Goal: Download file/media

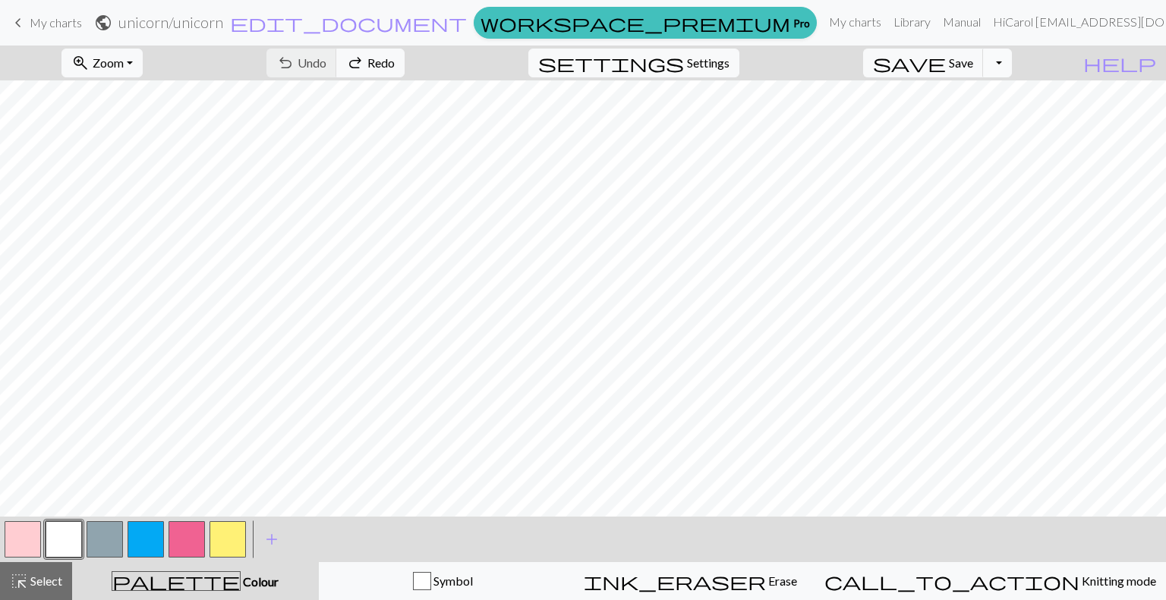
click at [1012, 70] on button "Toggle Dropdown" at bounding box center [997, 63] width 29 height 29
click at [978, 121] on button "save_alt Download" at bounding box center [885, 121] width 250 height 24
click at [43, 20] on span "My charts" at bounding box center [56, 22] width 52 height 14
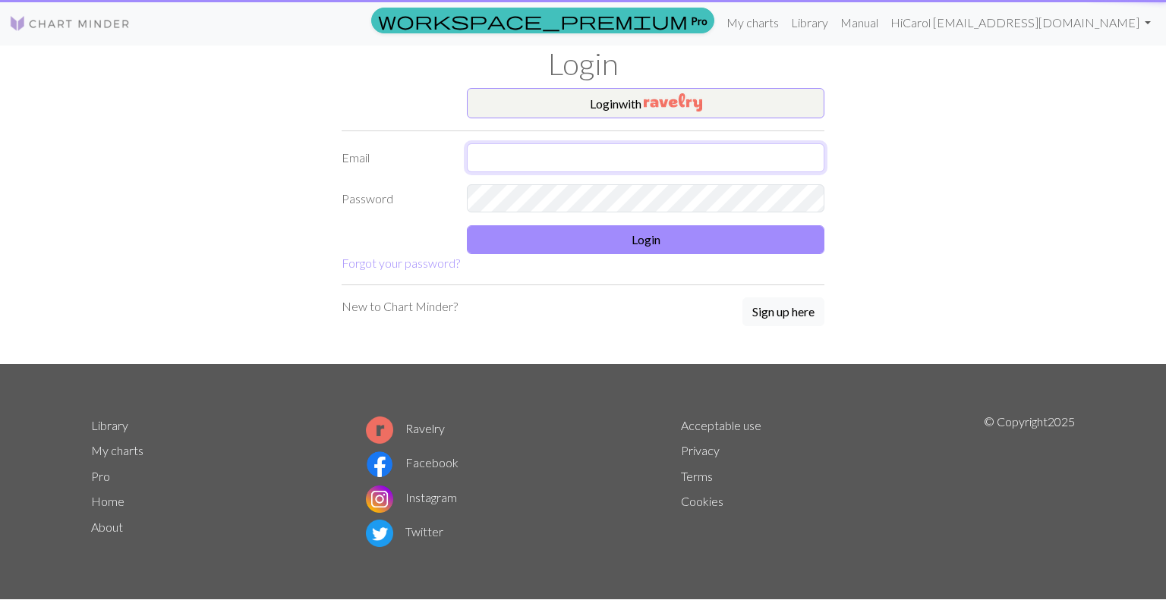
type input "[EMAIL_ADDRESS][DOMAIN_NAME]"
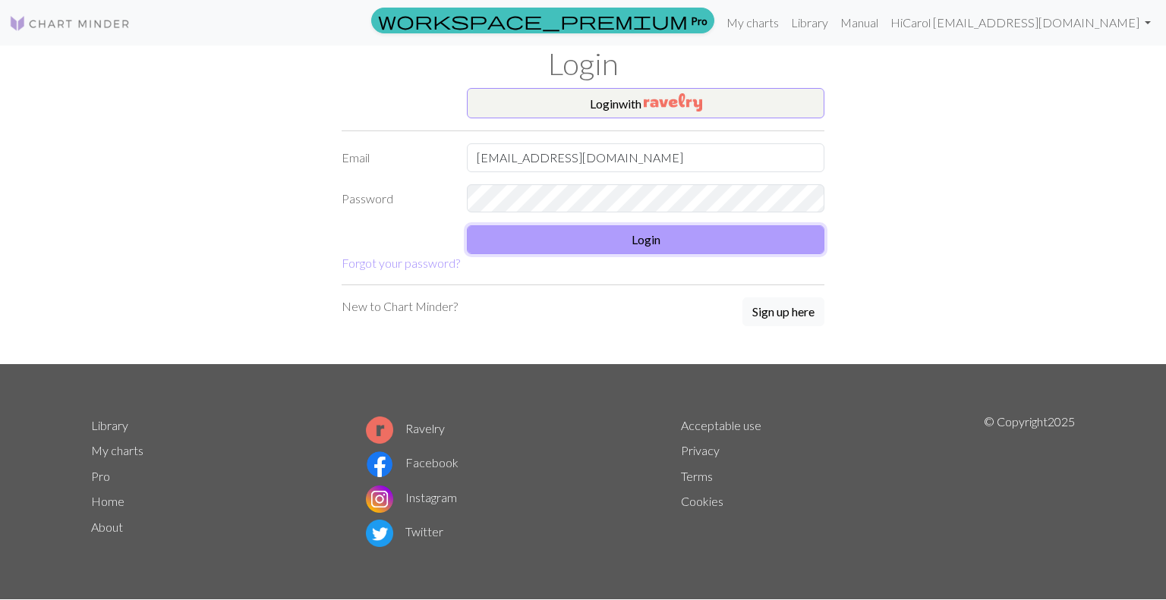
click at [587, 242] on button "Login" at bounding box center [645, 239] width 357 height 29
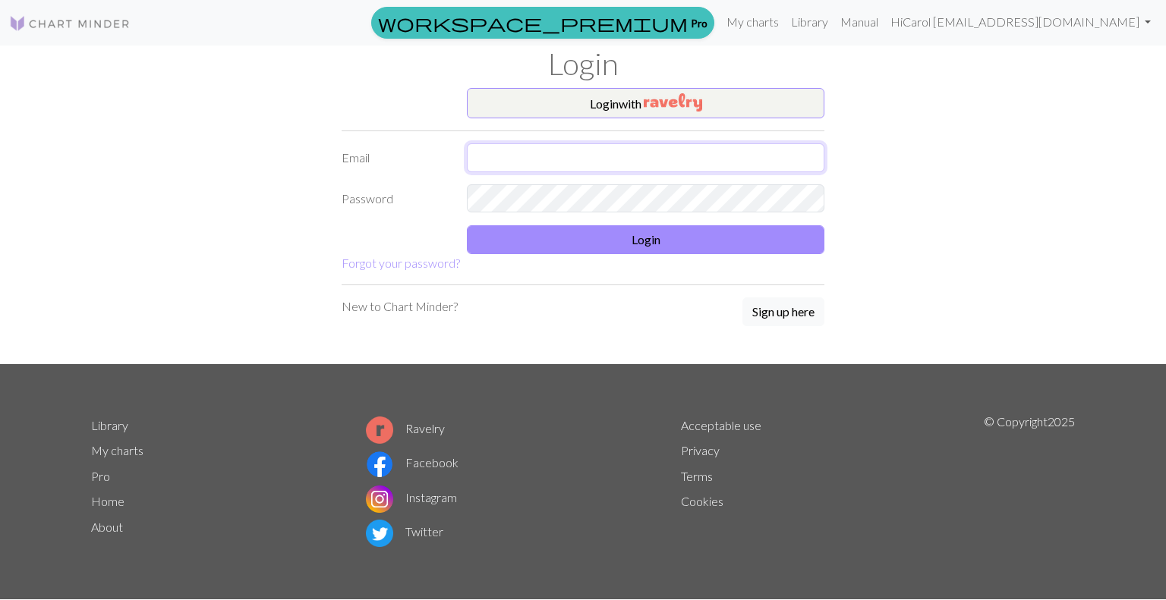
type input "[EMAIL_ADDRESS][DOMAIN_NAME]"
click at [46, 21] on img at bounding box center [69, 23] width 121 height 18
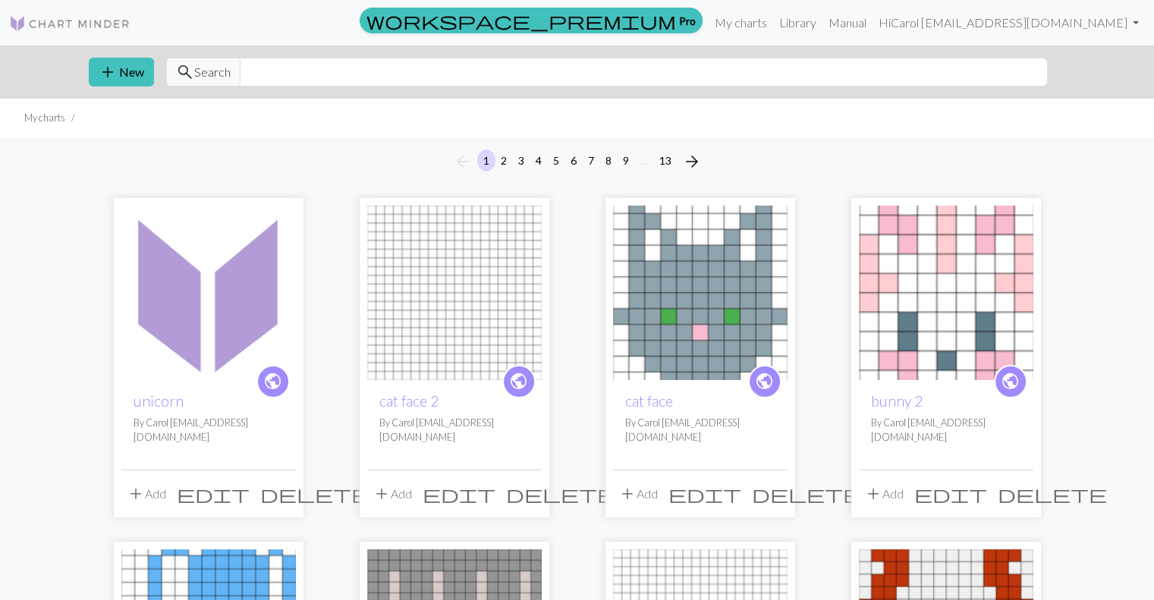
click at [225, 309] on img at bounding box center [208, 293] width 175 height 175
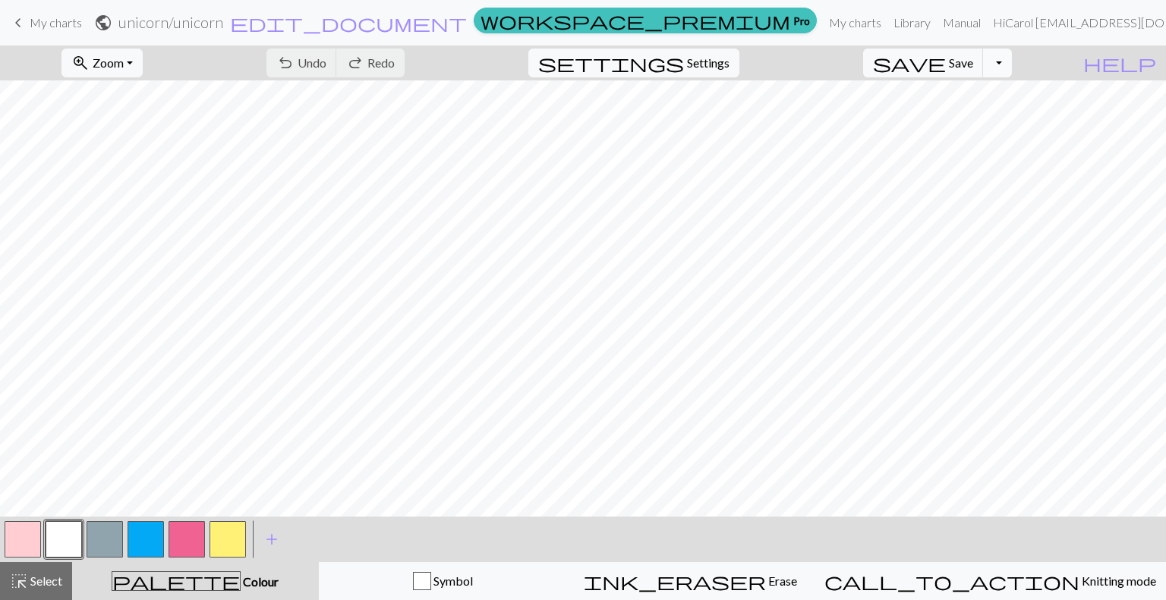
click at [1012, 63] on button "Toggle Dropdown" at bounding box center [997, 63] width 29 height 29
click at [976, 122] on button "save_alt Download" at bounding box center [885, 121] width 250 height 24
